Goal: Communication & Community: Share content

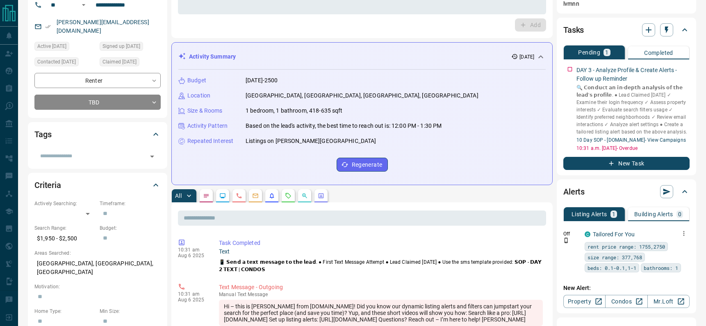
scroll to position [71, 0]
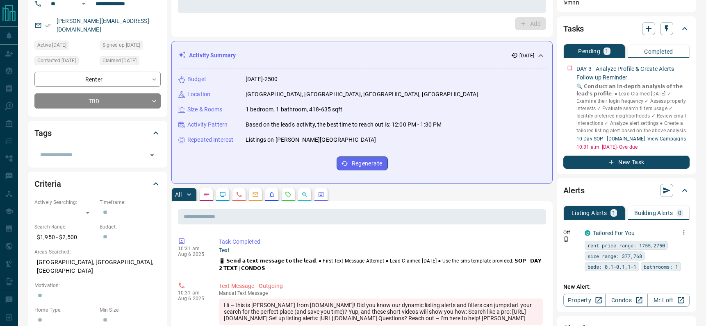
click at [684, 231] on icon "button" at bounding box center [683, 232] width 7 height 7
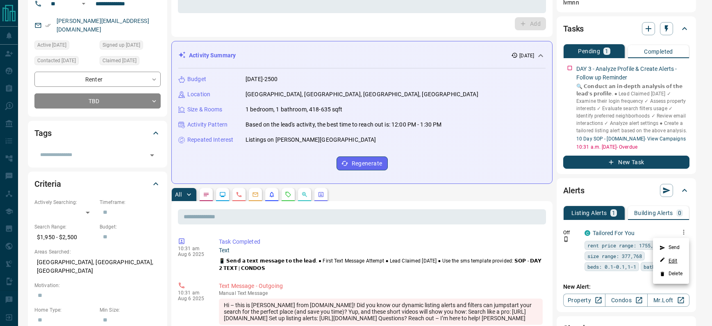
click at [671, 263] on link "Edit" at bounding box center [668, 261] width 18 height 8
click at [569, 68] on div at bounding box center [356, 163] width 712 height 326
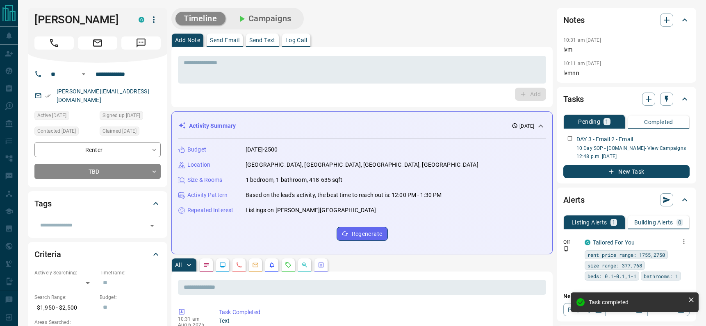
scroll to position [0, 0]
click at [232, 43] on p "Send Email" at bounding box center [225, 41] width 30 height 6
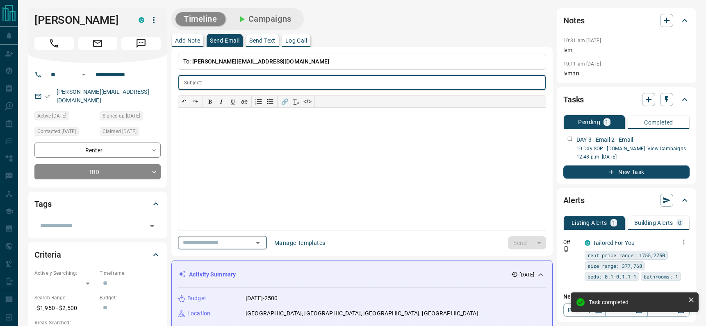
click at [262, 243] on icon "Open" at bounding box center [258, 243] width 10 height 10
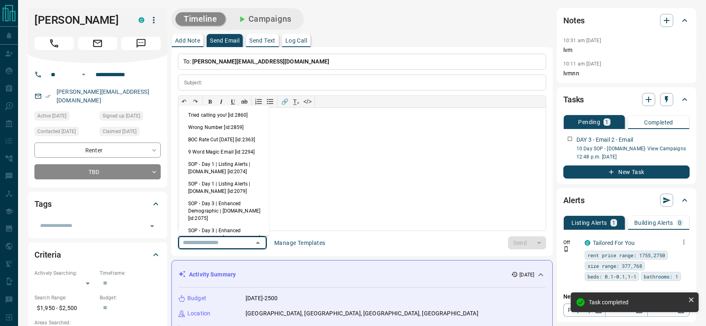
click at [228, 219] on li "SOP - Day 3 | Enhanced Demographic | [DOMAIN_NAME] [id:2075]" at bounding box center [223, 211] width 91 height 27
type input "**********"
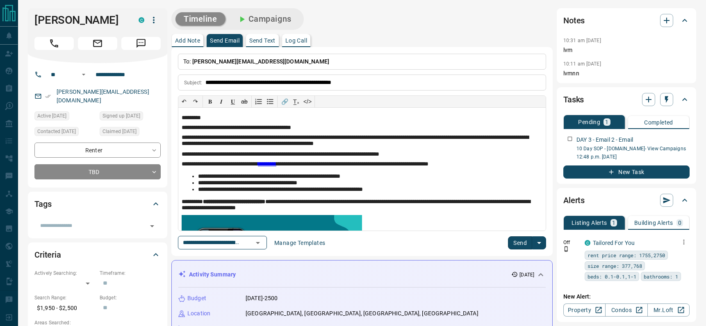
click at [522, 243] on button "Send" at bounding box center [520, 242] width 24 height 13
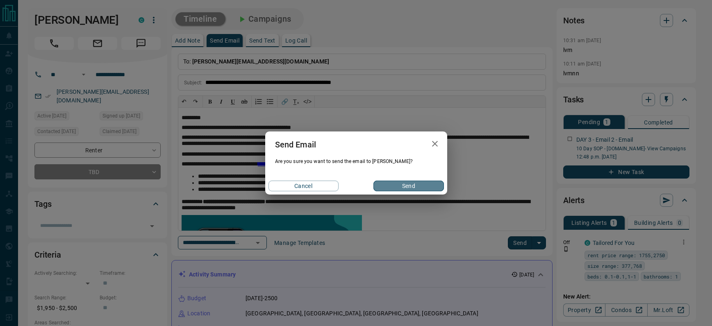
click at [405, 183] on button "Send" at bounding box center [408, 186] width 70 height 11
